Goal: Information Seeking & Learning: Learn about a topic

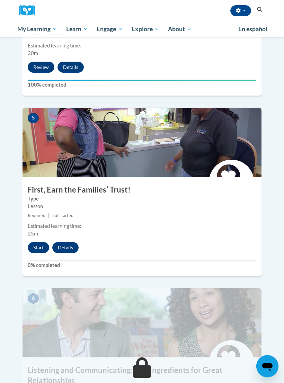
click at [40, 242] on button "Start" at bounding box center [38, 247] width 21 height 11
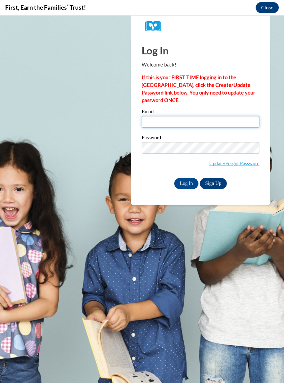
click at [206, 124] on input "Email" at bounding box center [201, 122] width 118 height 12
type input "eberan19@icloud.com"
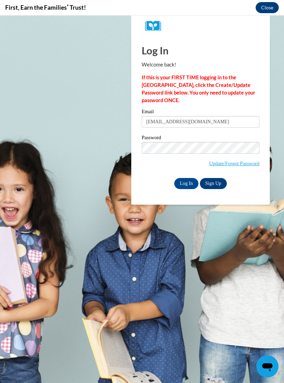
click at [186, 183] on input "Log In" at bounding box center [186, 183] width 24 height 11
click at [185, 185] on input "Log In" at bounding box center [186, 183] width 24 height 11
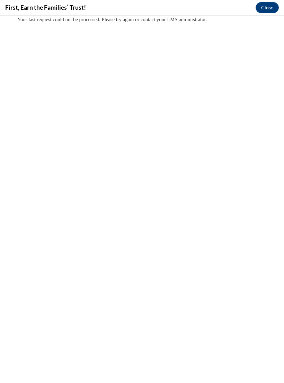
scroll to position [356, 0]
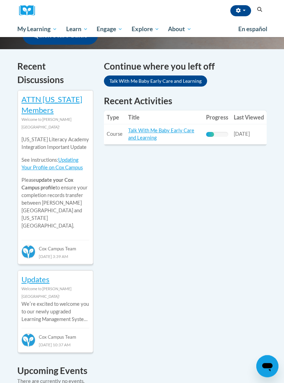
scroll to position [211, 0]
click at [0, 0] on link "My Course Progress" at bounding box center [0, 0] width 0 height 0
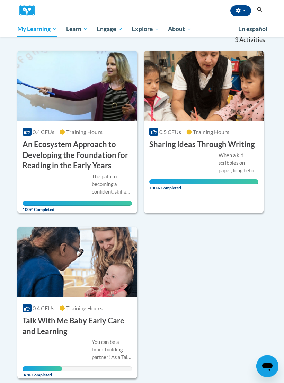
scroll to position [80, 0]
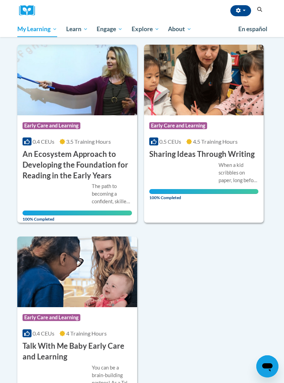
click at [105, 317] on div "Course Category: Early Care and Learning" at bounding box center [77, 319] width 109 height 16
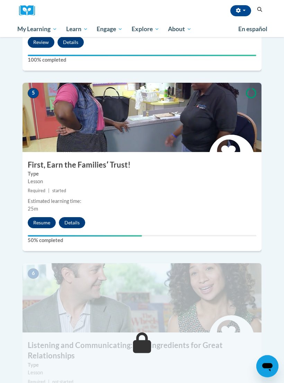
scroll to position [861, 0]
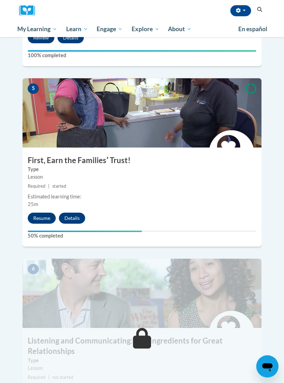
click at [45, 213] on button "Resume" at bounding box center [42, 218] width 28 height 11
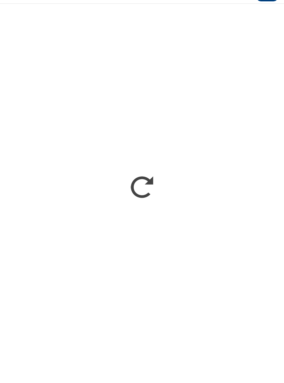
scroll to position [873, 0]
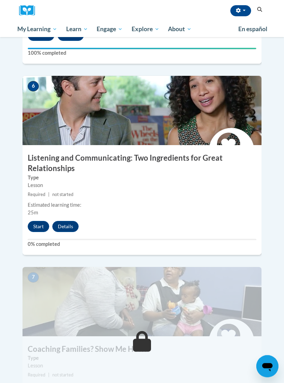
scroll to position [1044, 0]
click at [36, 221] on button "Start" at bounding box center [38, 226] width 21 height 11
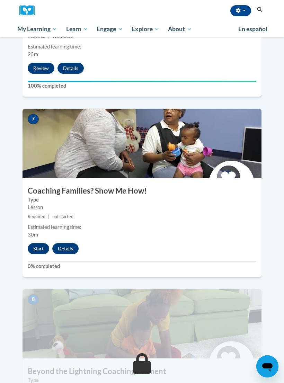
scroll to position [1223, 0]
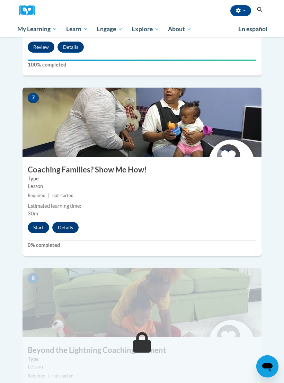
click at [39, 222] on button "Start" at bounding box center [38, 227] width 21 height 11
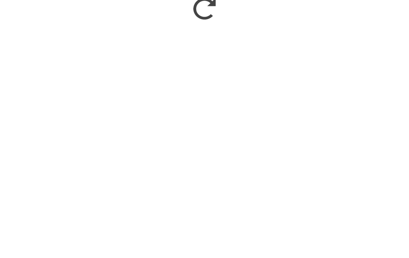
scroll to position [854, 0]
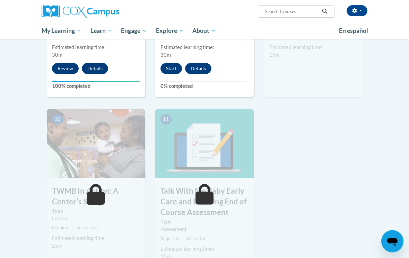
scroll to position [683, 0]
click at [176, 65] on button "Start" at bounding box center [170, 68] width 21 height 11
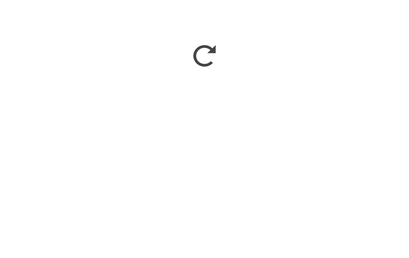
scroll to position [767, 0]
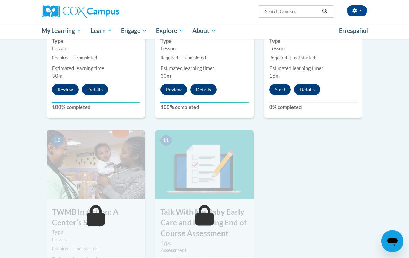
click at [281, 92] on button "Start" at bounding box center [279, 89] width 21 height 11
